Goal: Information Seeking & Learning: Learn about a topic

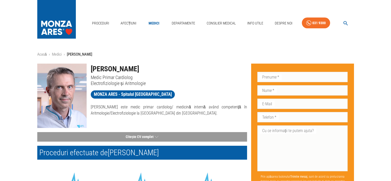
click at [63, 97] on img at bounding box center [61, 96] width 49 height 64
click at [153, 135] on button "Citește CV complet" at bounding box center [142, 137] width 210 height 10
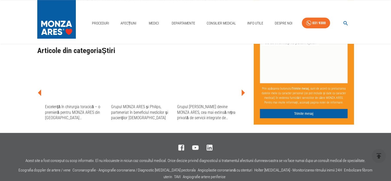
scroll to position [386, 0]
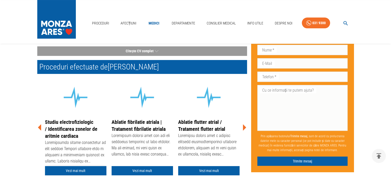
click at [75, 170] on link "Vezi mai mult" at bounding box center [75, 171] width 61 height 10
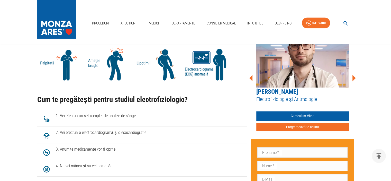
scroll to position [471, 0]
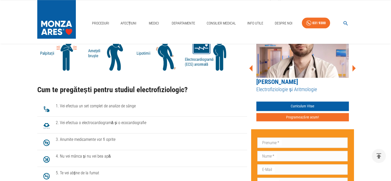
click at [145, 124] on span "2. Vei efectua o electrocardiogramă și o ecocardiografie" at bounding box center [149, 123] width 187 height 6
click at [112, 142] on span "3. Anumite medicamente vor fi oprite" at bounding box center [149, 139] width 187 height 6
click at [113, 156] on span "4. Nu vei mânca și nu vei bea apă" at bounding box center [149, 156] width 187 height 6
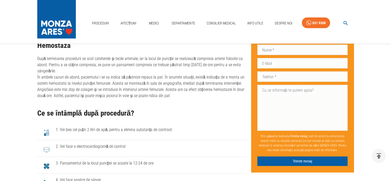
scroll to position [1029, 0]
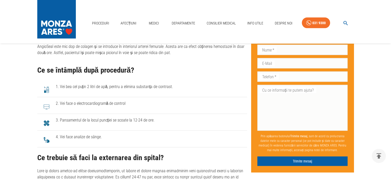
click at [98, 135] on span "4. Vei face analize de sânge." at bounding box center [149, 137] width 187 height 6
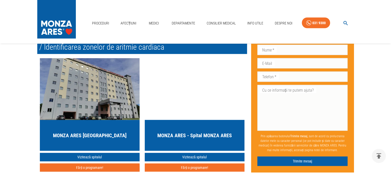
scroll to position [1243, 0]
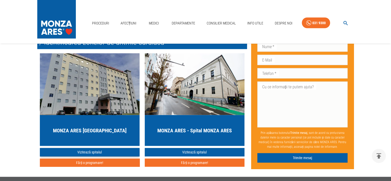
click at [90, 148] on link "Vizitează spitalul" at bounding box center [90, 152] width 100 height 8
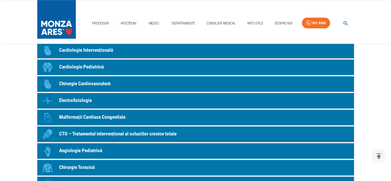
scroll to position [502, 0]
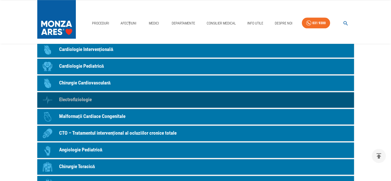
click at [77, 98] on p "Electrofiziologie" at bounding box center [75, 99] width 33 height 7
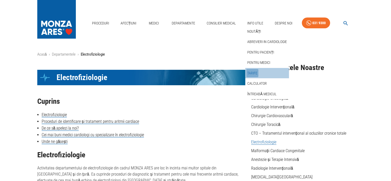
click at [253, 73] on link "Tarife" at bounding box center [252, 73] width 12 height 8
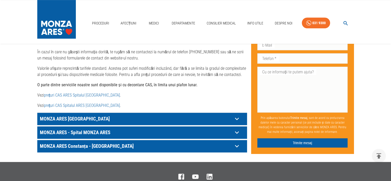
scroll to position [257, 0]
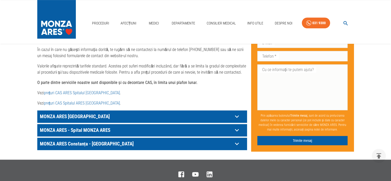
click at [237, 129] on icon at bounding box center [237, 130] width 4 height 3
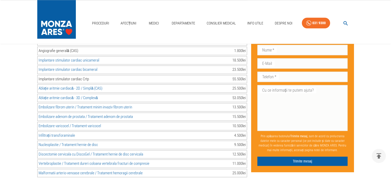
scroll to position [728, 0]
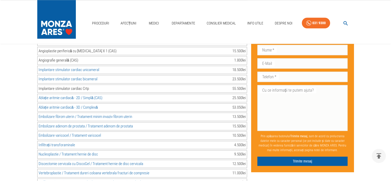
click at [78, 95] on link "Ablație aritmie cardiacă - 2D / Simplă (CAS)" at bounding box center [71, 97] width 64 height 5
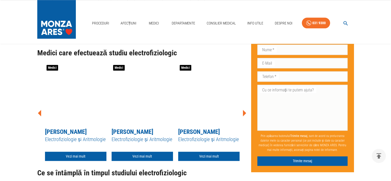
scroll to position [638, 0]
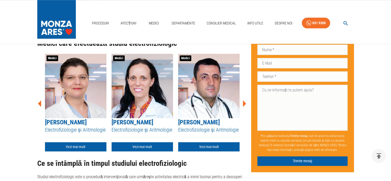
click at [245, 107] on icon at bounding box center [244, 103] width 3 height 6
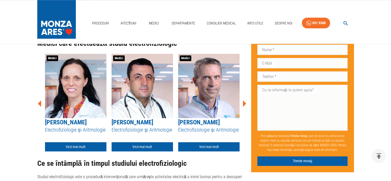
click at [245, 107] on icon at bounding box center [244, 103] width 3 height 6
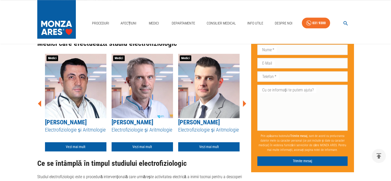
click at [245, 107] on icon at bounding box center [244, 103] width 3 height 6
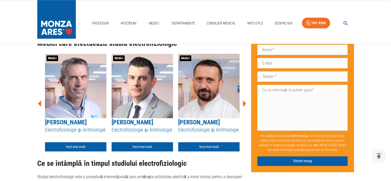
click at [245, 107] on icon at bounding box center [244, 103] width 3 height 6
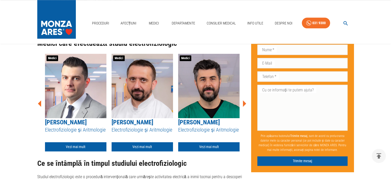
click at [245, 107] on icon at bounding box center [244, 103] width 3 height 6
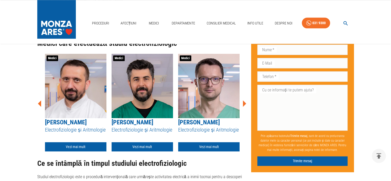
click at [245, 107] on icon at bounding box center [244, 103] width 3 height 6
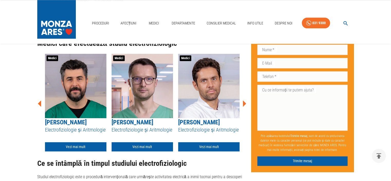
click at [245, 107] on icon at bounding box center [244, 103] width 3 height 6
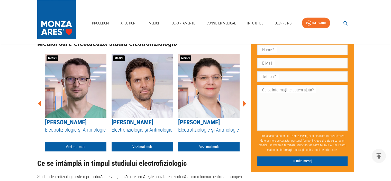
click at [245, 107] on icon at bounding box center [244, 103] width 3 height 6
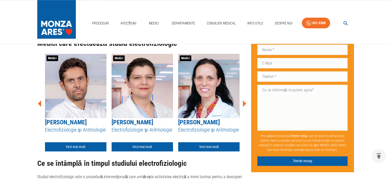
click at [245, 107] on icon at bounding box center [244, 103] width 3 height 6
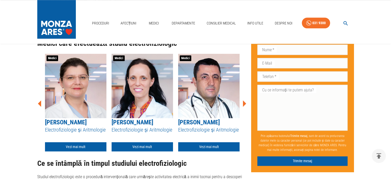
click at [245, 107] on icon at bounding box center [244, 103] width 3 height 6
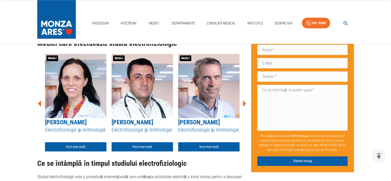
click at [245, 107] on icon at bounding box center [244, 103] width 3 height 6
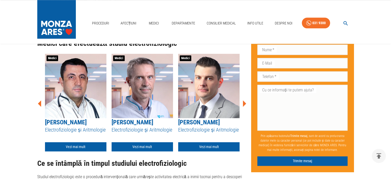
click at [245, 107] on icon at bounding box center [244, 103] width 3 height 6
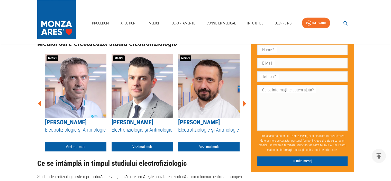
click at [245, 107] on icon at bounding box center [244, 103] width 3 height 6
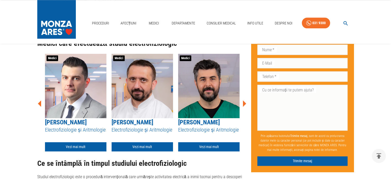
click at [245, 107] on icon at bounding box center [244, 103] width 3 height 6
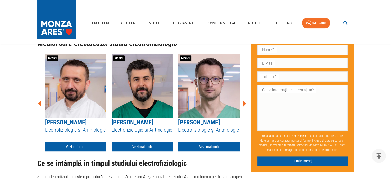
click at [245, 107] on icon at bounding box center [244, 103] width 3 height 6
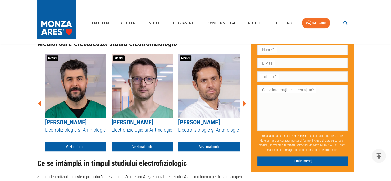
click at [245, 107] on icon at bounding box center [244, 103] width 3 height 6
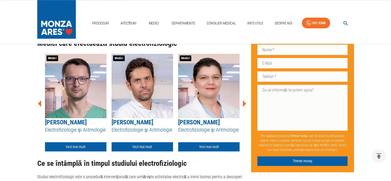
click at [245, 107] on icon at bounding box center [244, 103] width 3 height 6
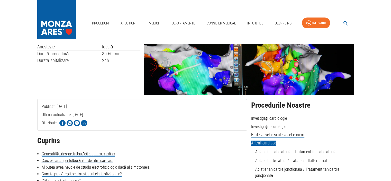
scroll to position [0, 0]
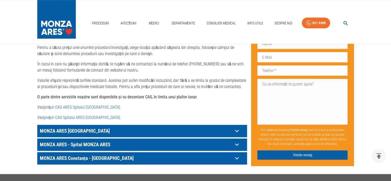
scroll to position [257, 0]
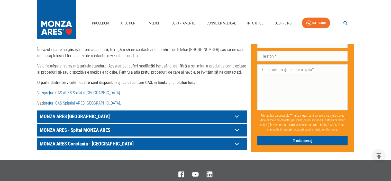
click at [238, 112] on icon at bounding box center [237, 116] width 8 height 8
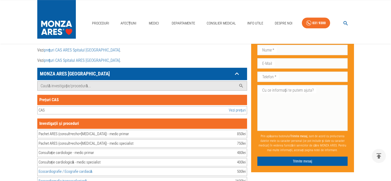
scroll to position [343, 0]
